Goal: Obtain resource: Obtain resource

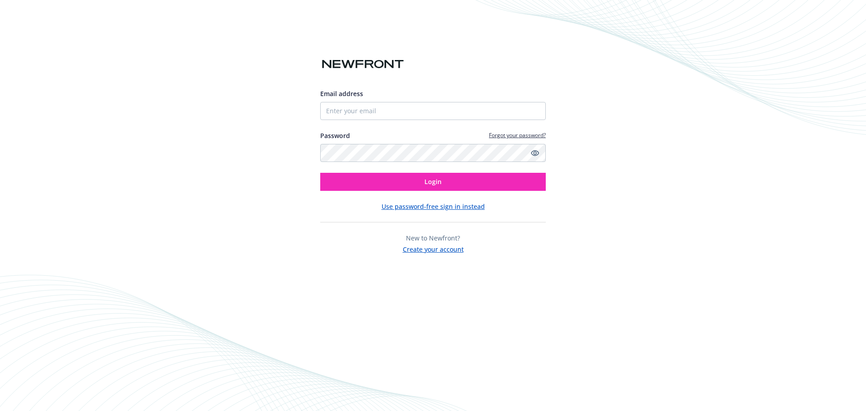
click at [345, 121] on div "Email address Password Forgot your password? Login" at bounding box center [432, 140] width 225 height 102
click at [344, 113] on input "Email address" at bounding box center [432, 111] width 225 height 18
type input "[PERSON_NAME][EMAIL_ADDRESS][PERSON_NAME][DOMAIN_NAME]"
click at [320, 173] on button "Login" at bounding box center [432, 182] width 225 height 18
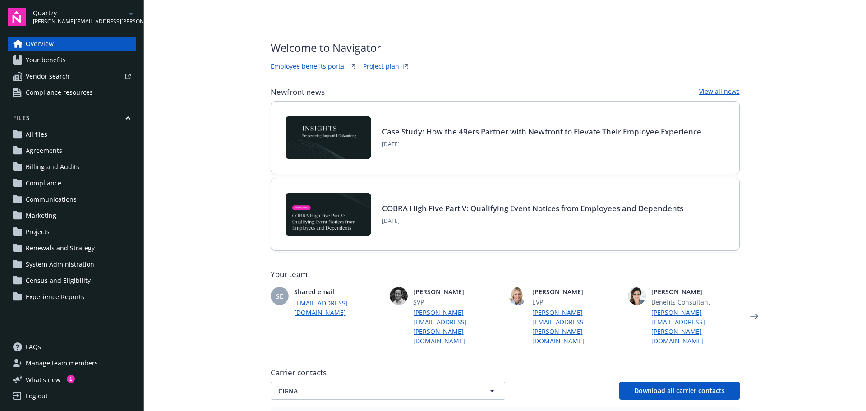
click at [43, 18] on span "[PERSON_NAME][EMAIL_ADDRESS][PERSON_NAME][DOMAIN_NAME]" at bounding box center [79, 22] width 92 height 8
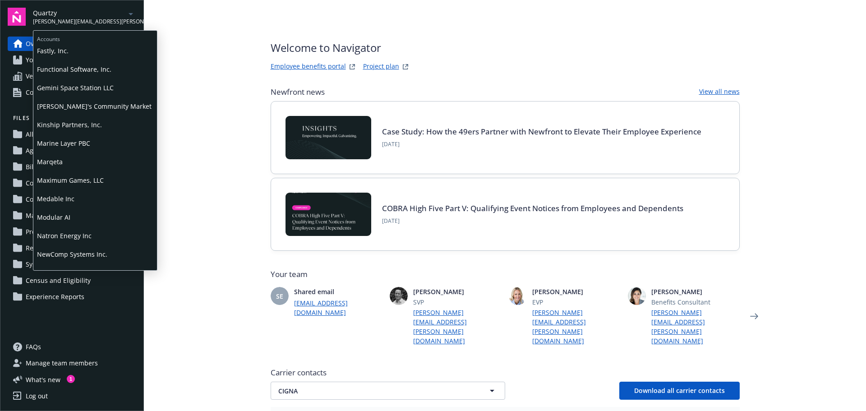
scroll to position [225, 0]
click at [66, 234] on span "NewComp Systems Inc." at bounding box center [95, 235] width 116 height 18
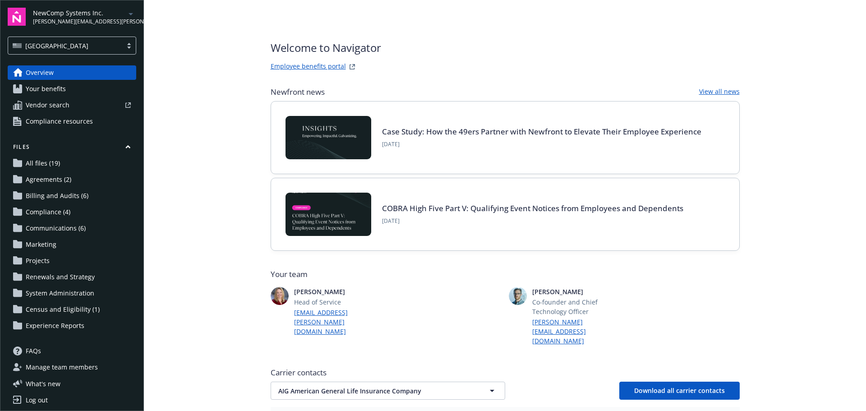
click at [67, 124] on span "Compliance resources" at bounding box center [59, 121] width 67 height 14
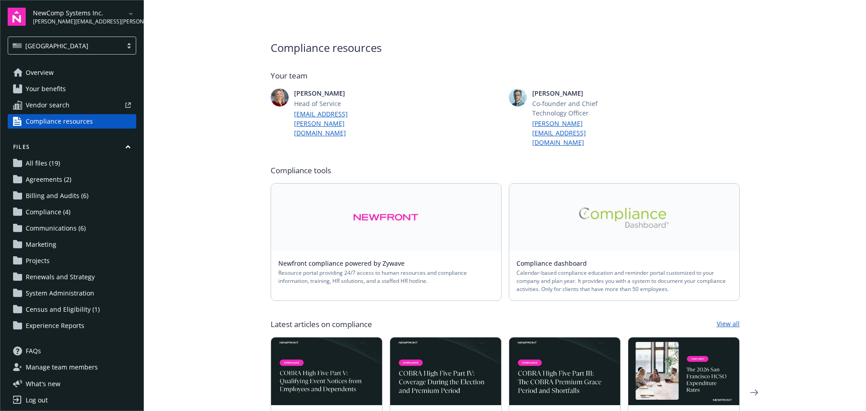
click at [365, 207] on img at bounding box center [385, 217] width 65 height 21
click at [636, 207] on img at bounding box center [624, 217] width 90 height 20
